Goal: Task Accomplishment & Management: Use online tool/utility

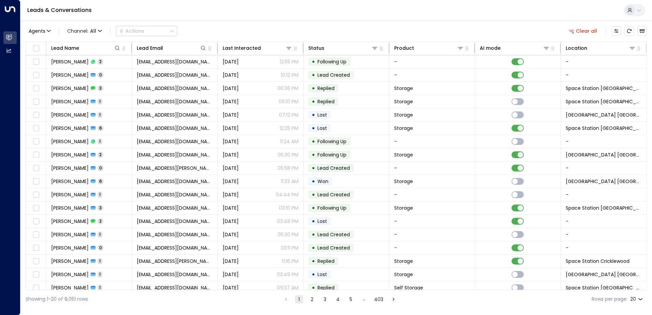
click at [610, 33] on div "Clear all" at bounding box center [606, 31] width 81 height 14
click at [617, 32] on icon "Customize" at bounding box center [616, 30] width 5 height 5
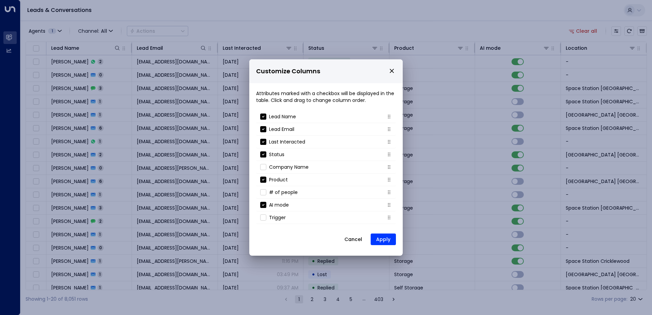
click at [355, 240] on button "Cancel" at bounding box center [353, 239] width 29 height 12
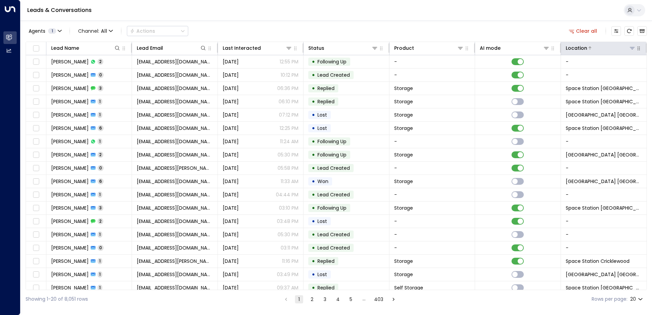
click at [630, 47] on icon at bounding box center [632, 48] width 5 height 2
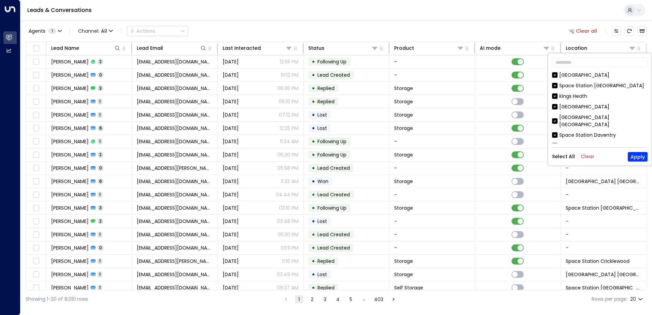
click at [585, 158] on button "Clear" at bounding box center [588, 156] width 14 height 5
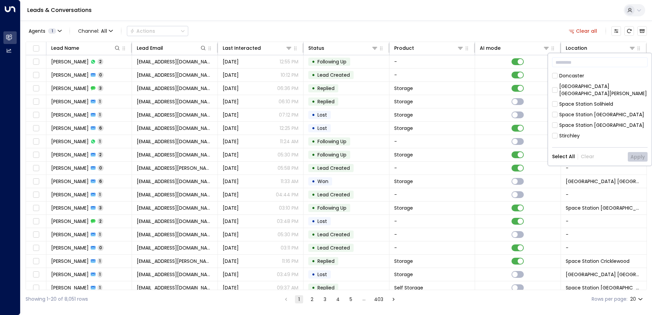
scroll to position [221, 0]
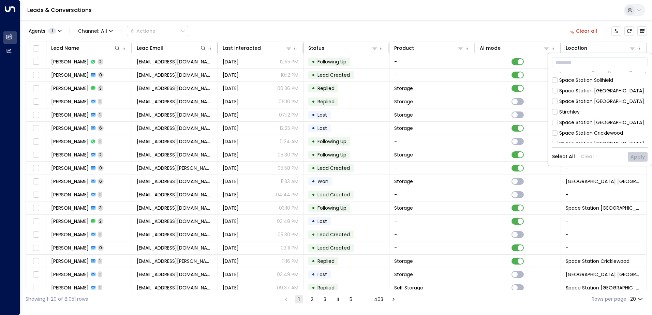
click at [556, 113] on div "[GEOGRAPHIC_DATA] [GEOGRAPHIC_DATA] [GEOGRAPHIC_DATA] [GEOGRAPHIC_DATA] [GEOGRA…" at bounding box center [599, 108] width 95 height 72
click at [635, 160] on button "Apply" at bounding box center [638, 157] width 20 height 10
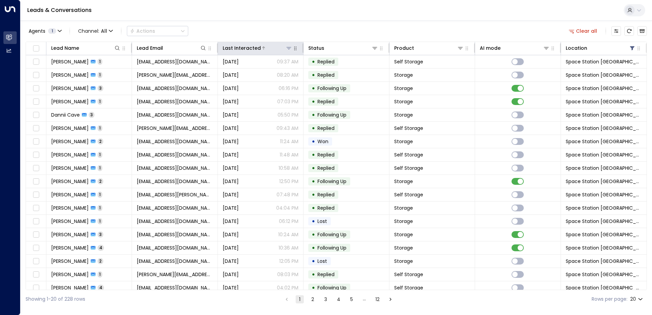
click at [265, 51] on div "Last Interacted" at bounding box center [258, 48] width 70 height 8
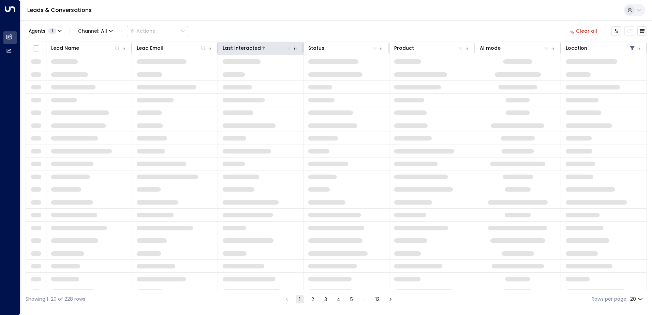
click at [265, 51] on div "Last Interacted" at bounding box center [258, 48] width 70 height 8
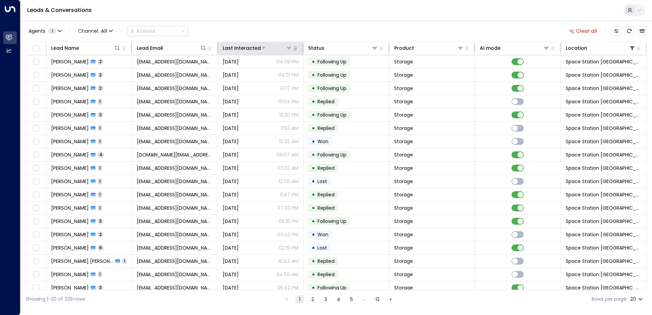
drag, startPoint x: 265, startPoint y: 51, endPoint x: 256, endPoint y: 47, distance: 9.3
click at [256, 47] on div "Last Interacted" at bounding box center [242, 48] width 38 height 8
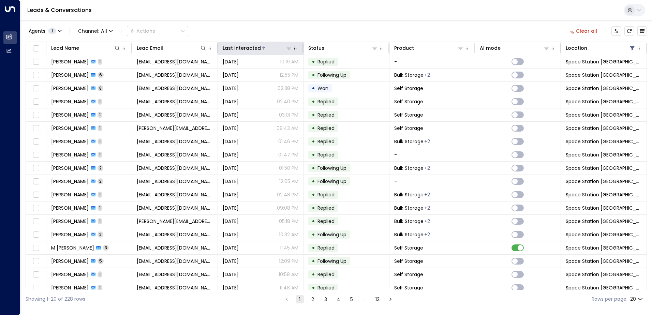
click at [256, 47] on div "Last Interacted" at bounding box center [242, 48] width 38 height 8
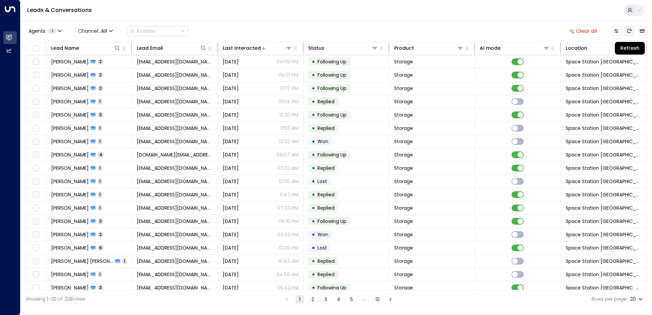
click at [628, 29] on icon "Refresh" at bounding box center [628, 30] width 5 height 5
